Goal: Navigation & Orientation: Find specific page/section

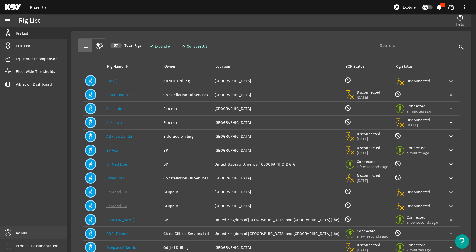
click at [24, 230] on span "Admin" at bounding box center [21, 233] width 11 height 6
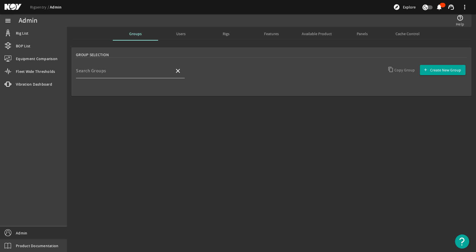
click at [134, 73] on input "Search Groups" at bounding box center [123, 73] width 94 height 7
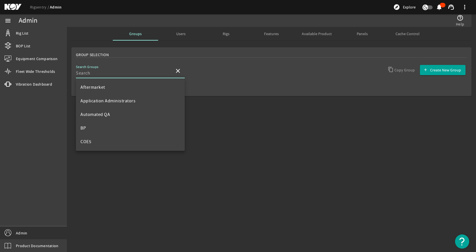
click at [190, 32] on div "Users" at bounding box center [180, 34] width 45 height 14
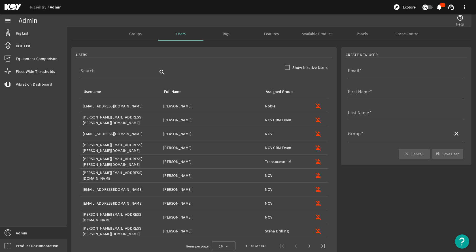
click at [125, 71] on input at bounding box center [118, 70] width 77 height 7
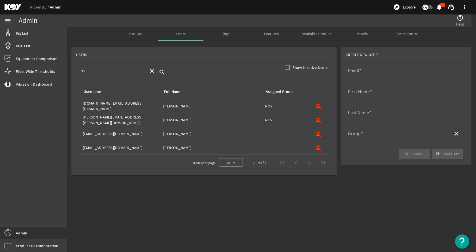
type input "p"
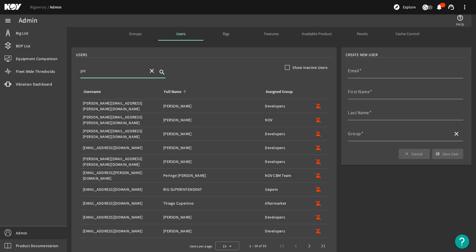
type input "p"
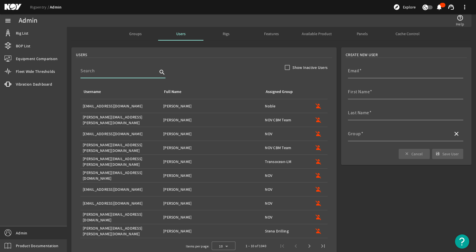
click at [148, 53] on div "USERS" at bounding box center [204, 55] width 256 height 6
click at [241, 65] on rigsentry-search-component "search" at bounding box center [203, 73] width 247 height 21
click at [17, 34] on span "Rig List" at bounding box center [22, 33] width 12 height 6
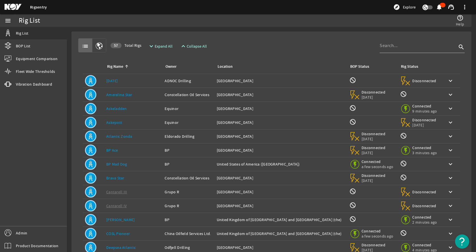
scroll to position [28, 0]
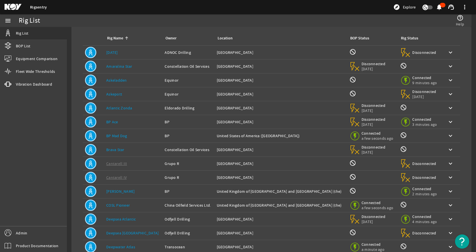
click at [122, 137] on link "BP Mad Dog" at bounding box center [116, 135] width 21 height 5
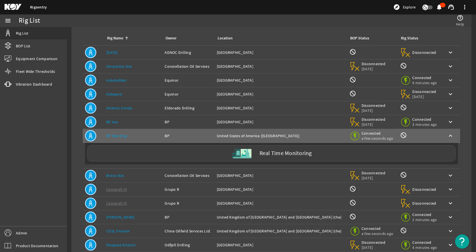
click at [69, 159] on rigsentry-mat-card "list 57 Total Rigs expand_more Expand All expand_less Collapse All search Rig N…" at bounding box center [271, 155] width 409 height 313
click at [167, 149] on div "Real Time Monitoring" at bounding box center [271, 153] width 368 height 16
